Goal: Information Seeking & Learning: Learn about a topic

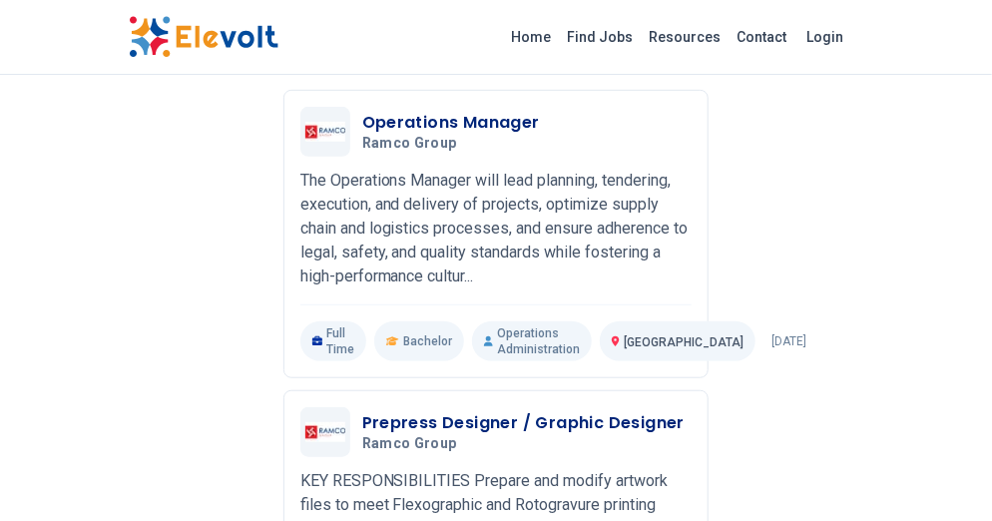
scroll to position [299, 0]
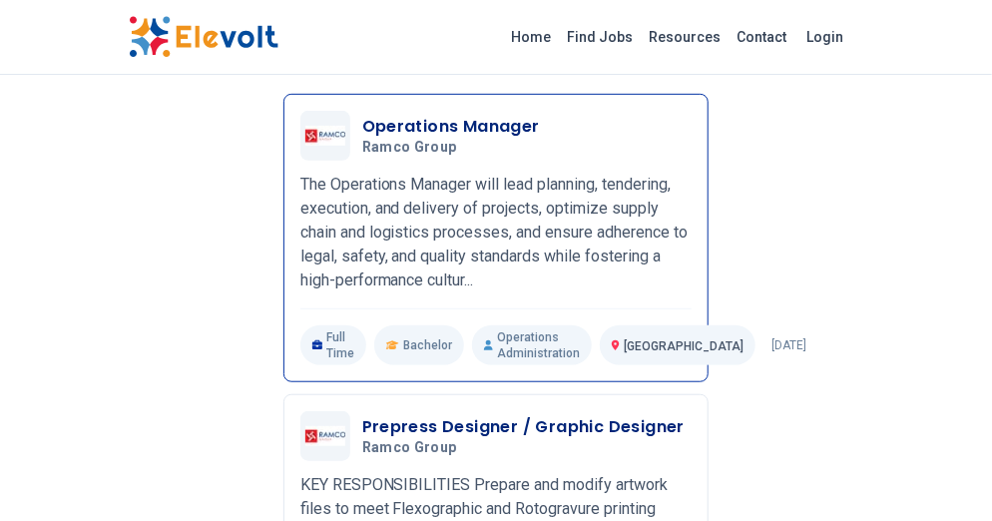
click at [514, 327] on p "Operations Administration" at bounding box center [532, 345] width 120 height 40
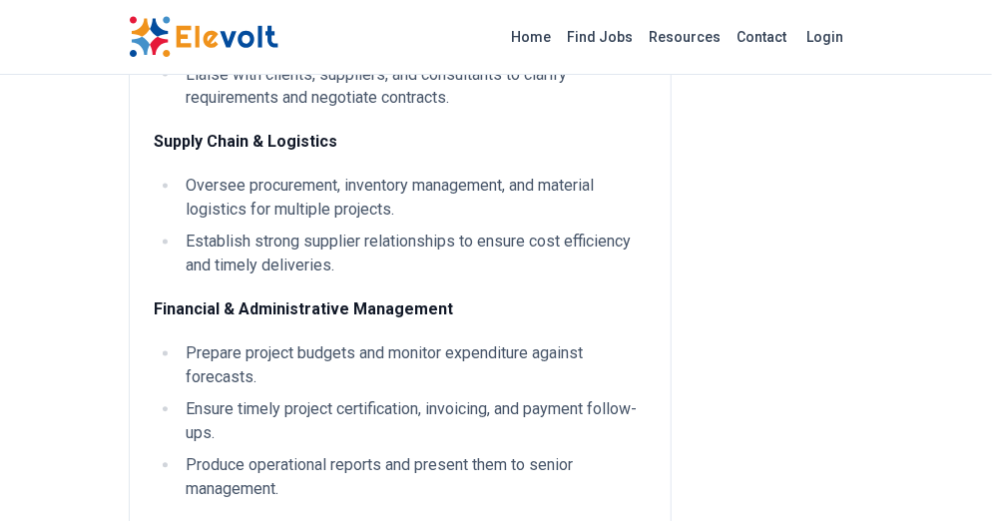
scroll to position [998, 0]
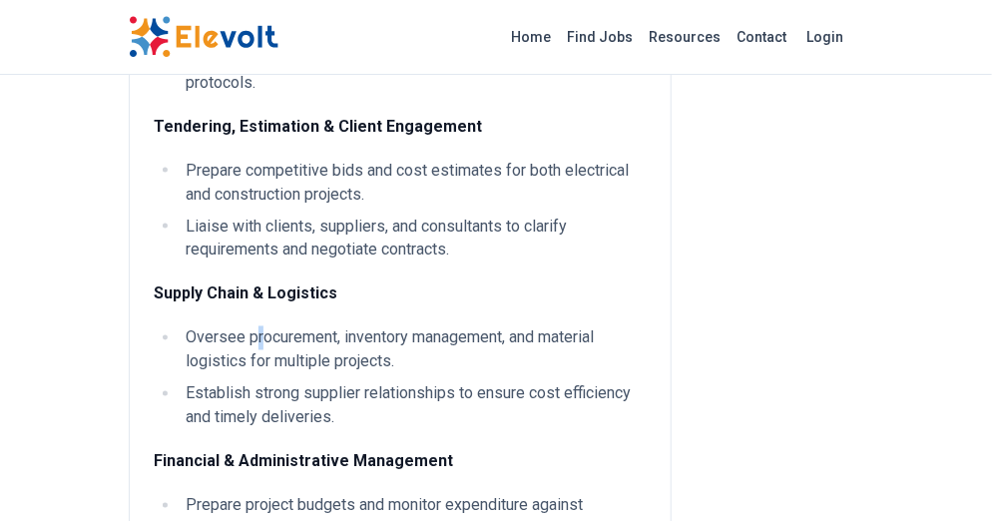
click at [260, 310] on div "The Operations Manager will lead planning, tendering, execution, and delivery o…" at bounding box center [400, 182] width 493 height 1909
click at [249, 290] on strong "Supply Chain & Logistics" at bounding box center [246, 294] width 184 height 19
click at [252, 286] on strong "Supply Chain & Logistics" at bounding box center [246, 294] width 184 height 19
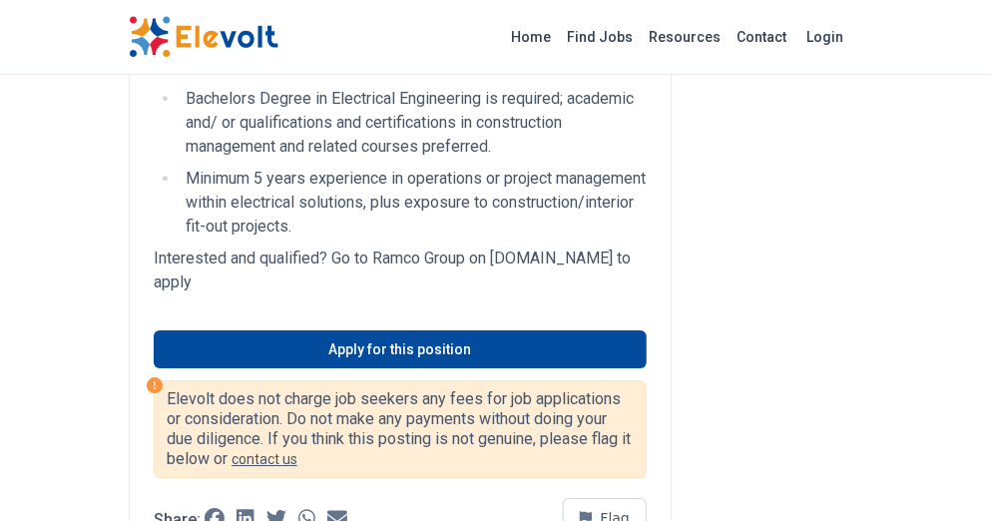
scroll to position [2110, 0]
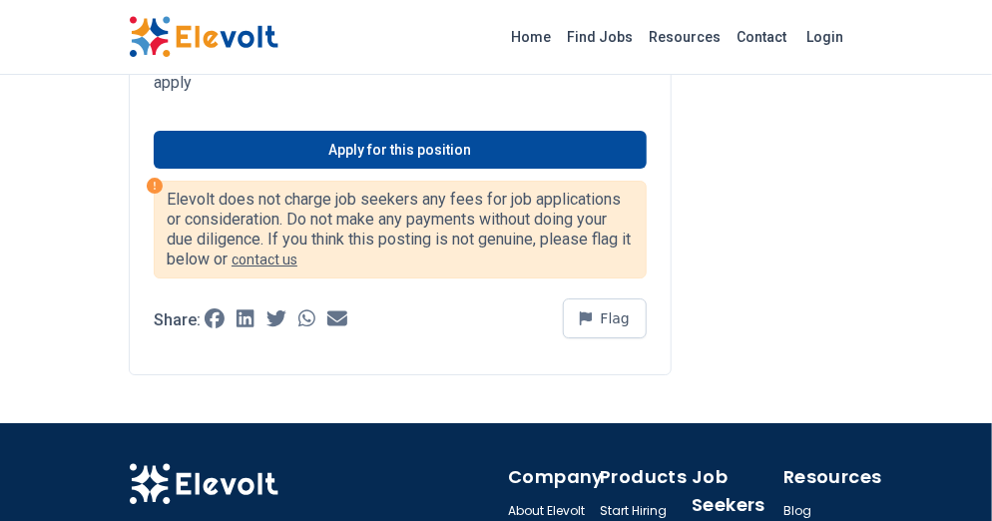
scroll to position [2322, 0]
